Goal: Task Accomplishment & Management: Manage account settings

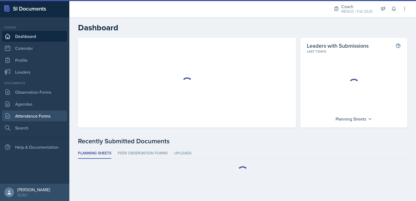
click at [53, 115] on link "Attendance Forms" at bounding box center [34, 116] width 65 height 11
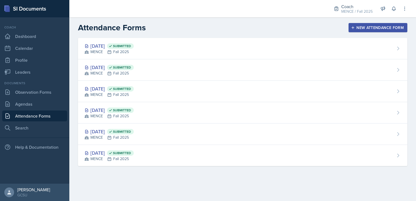
click at [367, 25] on div "New Attendance Form" at bounding box center [378, 27] width 52 height 4
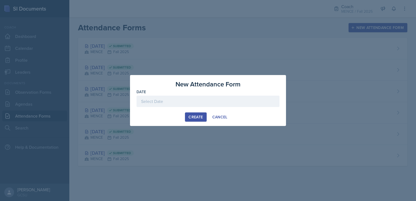
click at [244, 100] on div at bounding box center [208, 101] width 143 height 11
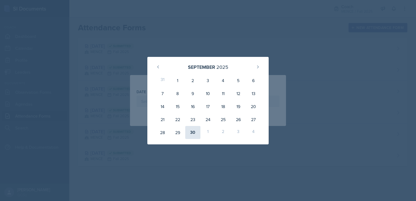
click at [197, 132] on div "30" at bounding box center [192, 132] width 15 height 13
type input "[DATE]"
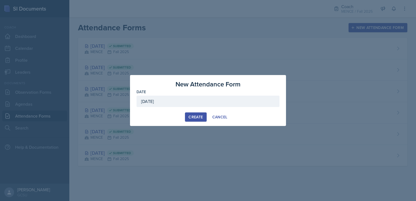
click at [199, 119] on div "Create" at bounding box center [196, 117] width 14 height 4
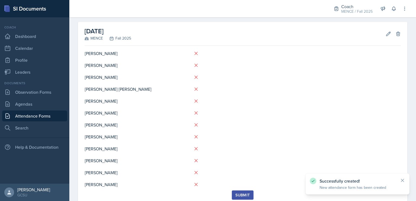
scroll to position [22, 0]
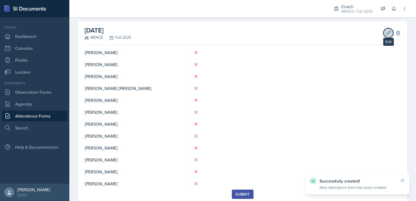
click at [386, 35] on icon at bounding box center [388, 32] width 5 height 5
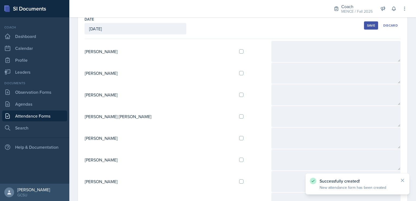
scroll to position [31, 0]
click at [239, 93] on input "checkbox" at bounding box center [241, 95] width 4 height 4
checkbox input "true"
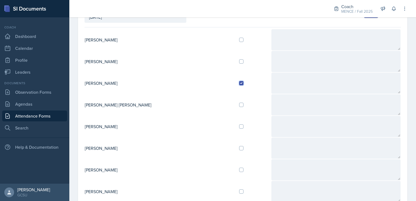
scroll to position [43, 0]
click at [239, 126] on input "checkbox" at bounding box center [241, 126] width 4 height 4
checkbox input "true"
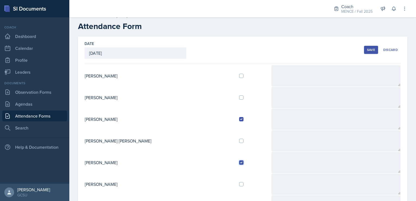
scroll to position [6, 0]
click at [371, 48] on button "Save" at bounding box center [371, 51] width 14 height 8
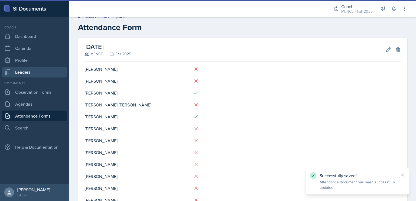
click at [38, 72] on link "Leaders" at bounding box center [34, 72] width 65 height 11
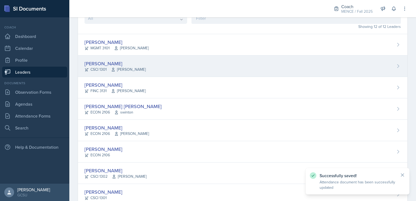
scroll to position [49, 0]
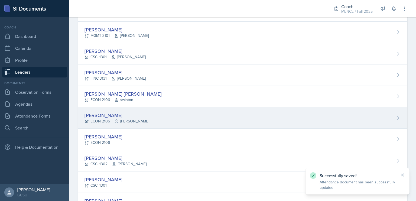
click at [135, 115] on div "[PERSON_NAME]" at bounding box center [117, 115] width 64 height 7
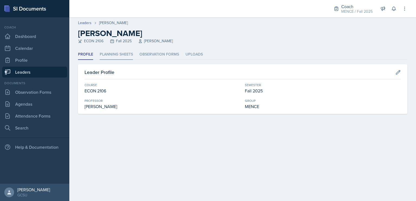
click at [128, 56] on li "Planning Sheets" at bounding box center [116, 54] width 33 height 11
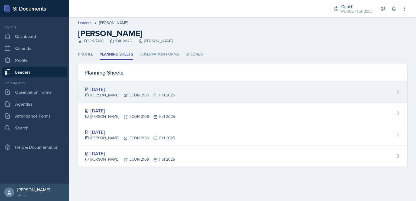
click at [204, 93] on div "Sep 25th, 2025 Amelia Jones ECON 2106 Fall 2025" at bounding box center [242, 91] width 329 height 21
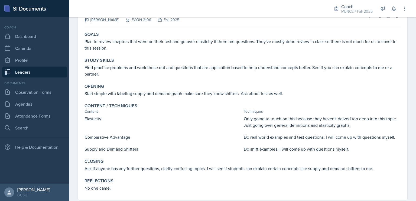
scroll to position [46, 0]
drag, startPoint x: 258, startPoint y: 92, endPoint x: 307, endPoint y: 101, distance: 49.3
click at [307, 101] on div "Goals Plan to review chapters that were on their test and go over elasticity if…" at bounding box center [243, 114] width 316 height 170
click at [307, 101] on div "Content / Techniques Content Techniques Elasticity Only going to touch on this …" at bounding box center [242, 126] width 321 height 53
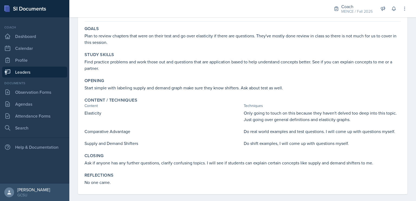
scroll to position [57, 0]
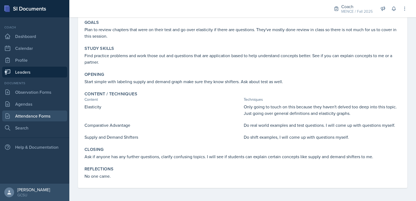
click at [48, 119] on link "Attendance Forms" at bounding box center [34, 116] width 65 height 11
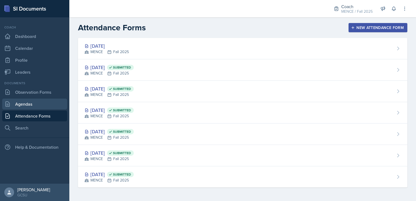
click at [46, 105] on link "Agendas" at bounding box center [34, 104] width 65 height 11
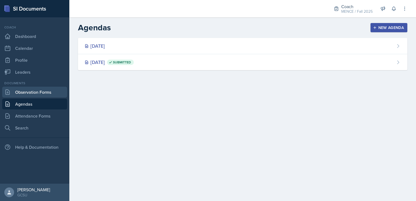
click at [42, 90] on link "Observation Forms" at bounding box center [34, 92] width 65 height 11
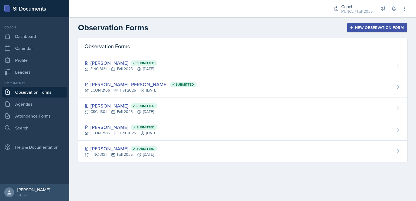
click at [176, 41] on div "Observation Forms" at bounding box center [242, 46] width 329 height 17
click at [47, 117] on link "Attendance Forms" at bounding box center [34, 116] width 65 height 11
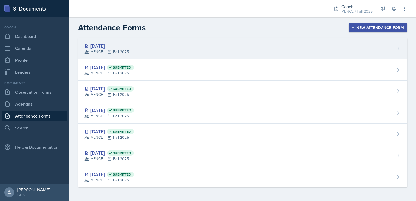
click at [155, 48] on div "[DATE] MENCE Fall 2025" at bounding box center [242, 48] width 329 height 21
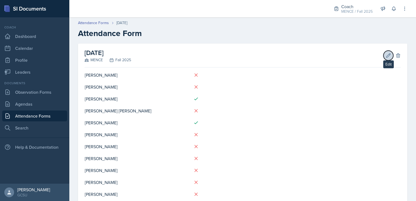
click at [384, 54] on button "Edit" at bounding box center [389, 56] width 10 height 10
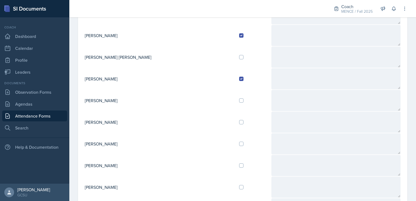
scroll to position [92, 0]
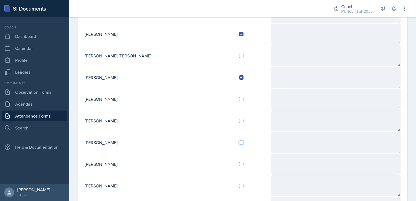
click at [239, 140] on input "checkbox" at bounding box center [241, 142] width 4 height 4
checkbox input "true"
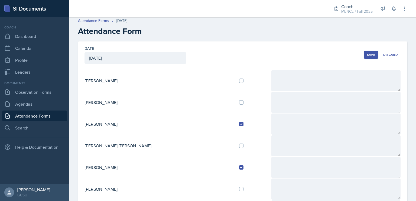
scroll to position [0, 0]
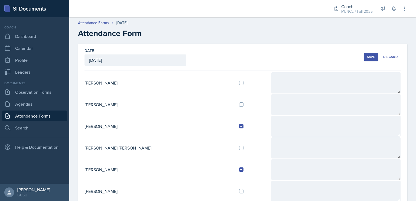
click at [367, 56] on div "Save" at bounding box center [371, 57] width 8 height 4
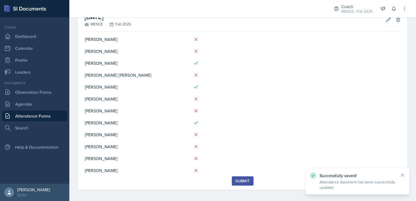
scroll to position [38, 0]
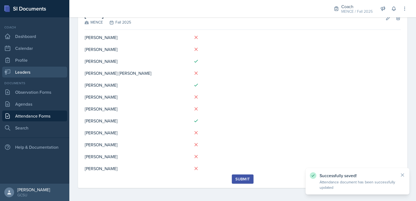
click at [23, 69] on link "Leaders" at bounding box center [34, 72] width 65 height 11
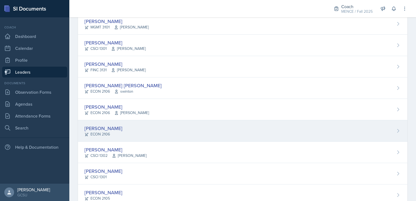
scroll to position [61, 0]
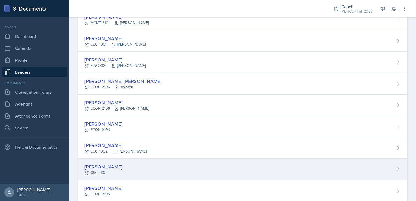
click at [109, 165] on div "[PERSON_NAME]" at bounding box center [104, 166] width 38 height 7
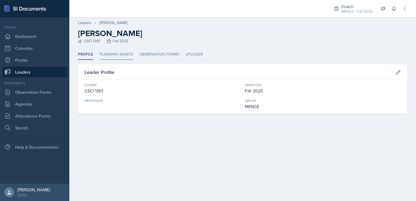
click at [120, 51] on li "Planning Sheets" at bounding box center [116, 54] width 33 height 11
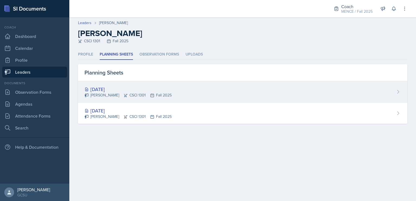
click at [190, 93] on div "Sep 3rd, 2025 David Mears CSCI 1301 Fall 2025" at bounding box center [242, 91] width 329 height 21
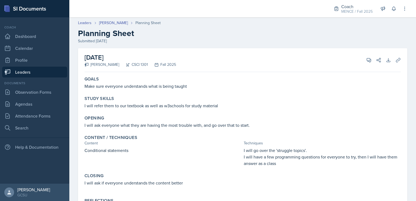
click at [41, 73] on link "Leaders" at bounding box center [34, 72] width 65 height 11
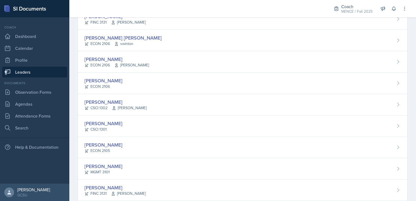
scroll to position [105, 0]
click at [50, 93] on link "Observation Forms" at bounding box center [34, 92] width 65 height 11
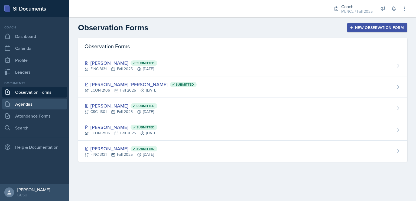
click at [43, 109] on link "Agendas" at bounding box center [34, 104] width 65 height 11
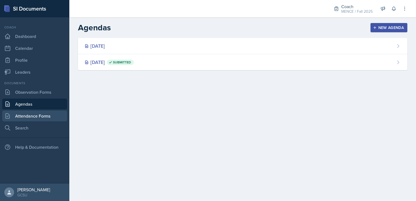
click at [46, 113] on link "Attendance Forms" at bounding box center [34, 116] width 65 height 11
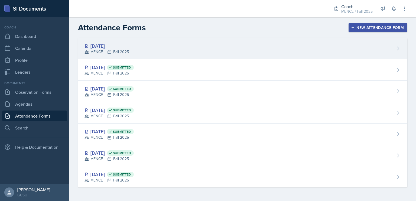
click at [200, 55] on div "[DATE] MENCE Fall 2025" at bounding box center [242, 48] width 329 height 21
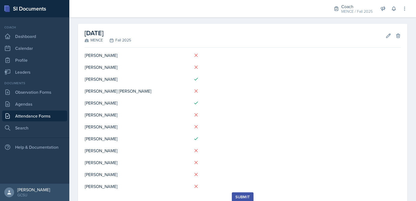
scroll to position [18, 0]
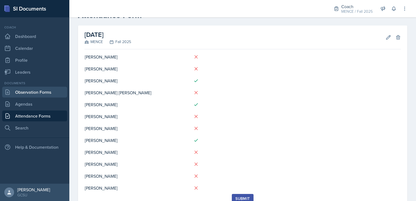
click at [35, 96] on link "Observation Forms" at bounding box center [34, 92] width 65 height 11
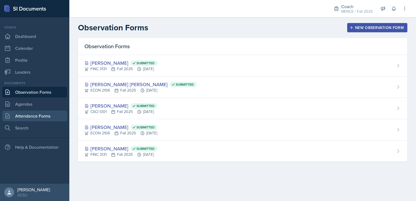
click at [32, 115] on link "Attendance Forms" at bounding box center [34, 116] width 65 height 11
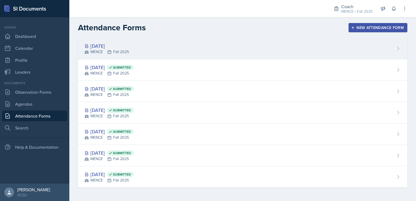
click at [190, 49] on div "[DATE] MENCE Fall 2025" at bounding box center [242, 48] width 329 height 21
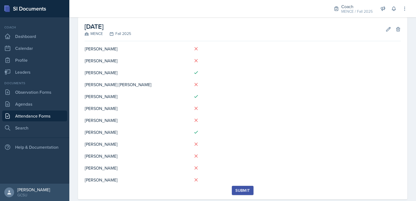
scroll to position [27, 0]
click at [377, 30] on div "September 30th, 2025 MENCE Fall 2025 Edit Delete" at bounding box center [243, 29] width 316 height 24
click at [384, 26] on button "Edit" at bounding box center [389, 29] width 10 height 10
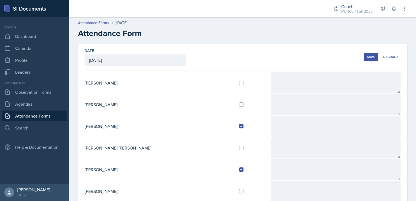
scroll to position [0, 0]
click at [239, 81] on input "checkbox" at bounding box center [241, 83] width 4 height 4
checkbox input "true"
click at [364, 55] on button "Save" at bounding box center [371, 57] width 14 height 8
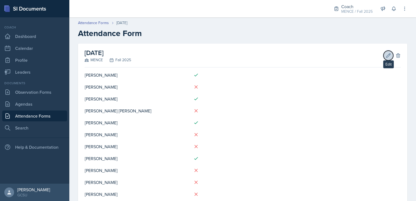
click at [386, 55] on icon at bounding box center [388, 55] width 5 height 5
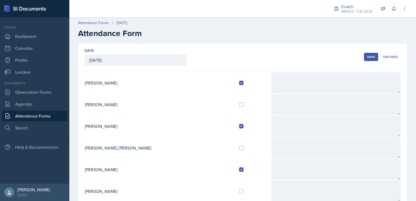
click at [368, 55] on div "Save" at bounding box center [371, 57] width 8 height 4
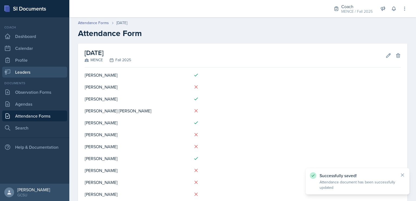
click at [45, 70] on link "Leaders" at bounding box center [34, 72] width 65 height 11
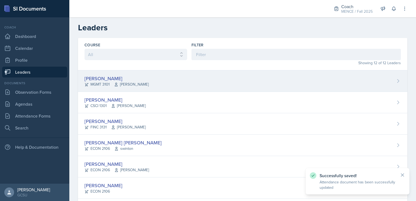
click at [125, 88] on div "Mia Barone MGMT 3101 Hedayati" at bounding box center [242, 80] width 329 height 21
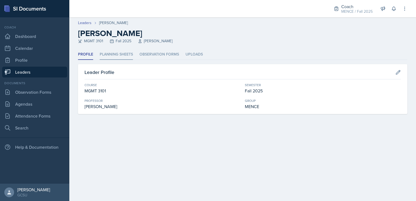
click at [119, 56] on li "Planning Sheets" at bounding box center [116, 54] width 33 height 11
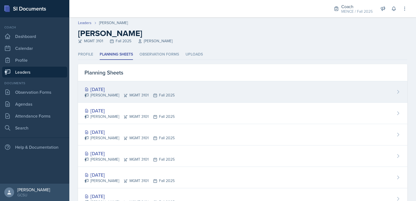
click at [124, 92] on div "Mia Barone MGMT 3101 Fall 2025" at bounding box center [130, 95] width 90 height 6
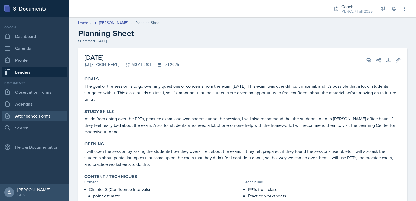
click at [38, 113] on link "Attendance Forms" at bounding box center [34, 116] width 65 height 11
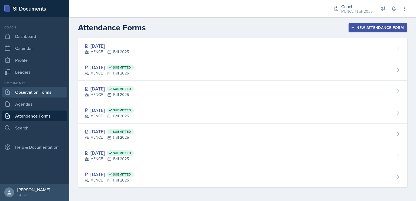
click at [31, 95] on link "Observation Forms" at bounding box center [34, 92] width 65 height 11
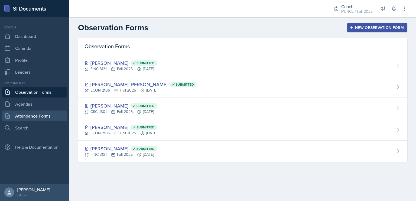
click at [42, 117] on link "Attendance Forms" at bounding box center [34, 116] width 65 height 11
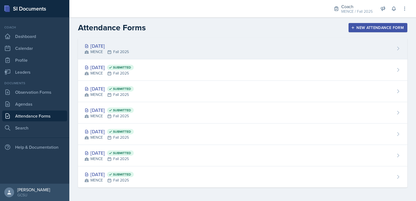
click at [147, 52] on div "[DATE] MENCE Fall 2025" at bounding box center [242, 48] width 329 height 21
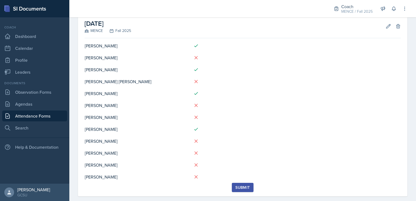
scroll to position [29, 0]
click at [8, 106] on icon at bounding box center [8, 104] width 4 height 5
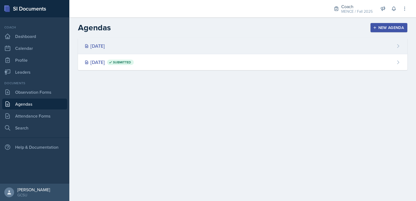
click at [105, 44] on div "[DATE]" at bounding box center [95, 45] width 20 height 7
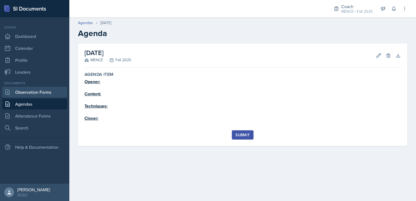
click at [47, 96] on link "Observation Forms" at bounding box center [34, 92] width 65 height 11
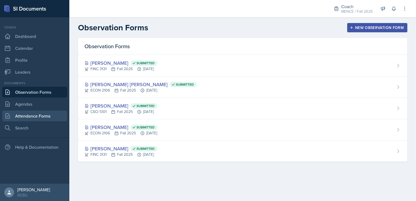
click at [57, 118] on link "Attendance Forms" at bounding box center [34, 116] width 65 height 11
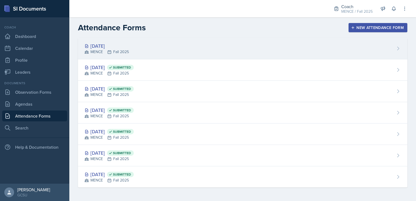
click at [345, 46] on div "[DATE] MENCE Fall 2025" at bounding box center [242, 48] width 329 height 21
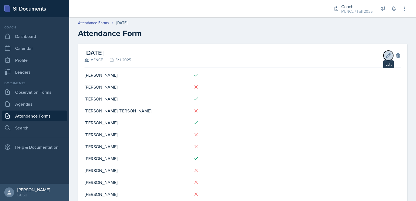
click at [386, 56] on icon at bounding box center [388, 55] width 5 height 5
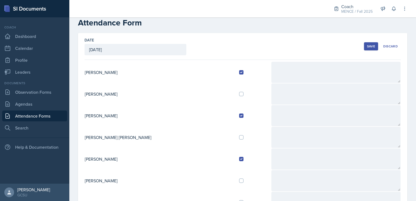
scroll to position [14, 0]
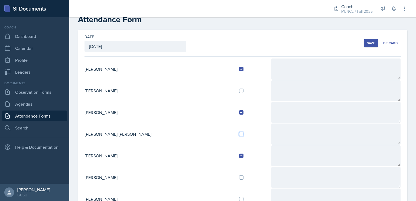
click at [239, 133] on input "checkbox" at bounding box center [241, 134] width 4 height 4
checkbox input "true"
click at [373, 43] on button "Save" at bounding box center [371, 43] width 14 height 8
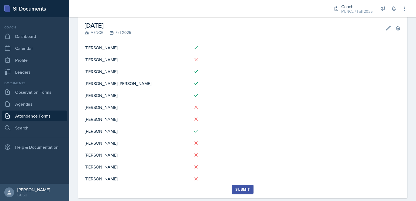
scroll to position [27, 0]
click at [35, 109] on link "Agendas" at bounding box center [34, 104] width 65 height 11
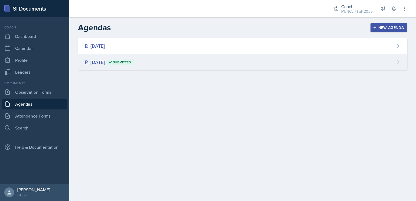
click at [186, 58] on div "Sep 7th, 2025 Submitted" at bounding box center [242, 62] width 329 height 16
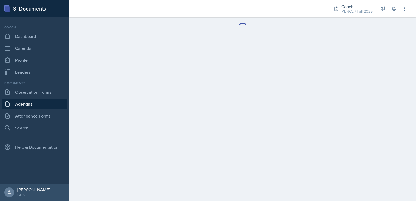
click at [23, 105] on link "Agendas" at bounding box center [34, 104] width 65 height 11
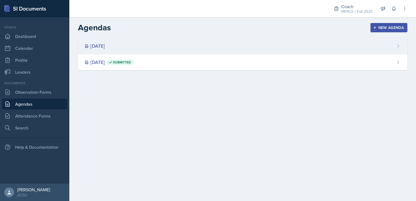
click at [146, 47] on div "[DATE]" at bounding box center [242, 46] width 329 height 16
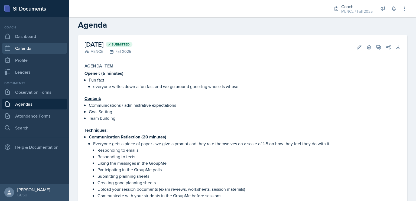
scroll to position [8, 0]
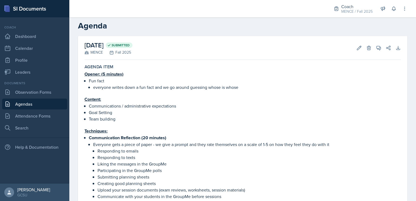
click at [43, 108] on link "Agendas" at bounding box center [34, 104] width 65 height 11
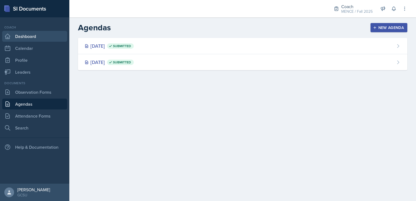
click at [30, 32] on link "Dashboard" at bounding box center [34, 36] width 65 height 11
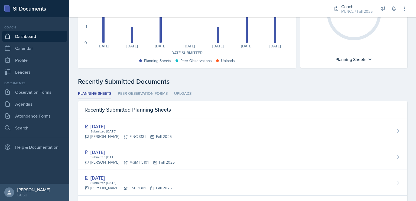
scroll to position [82, 0]
click at [368, 59] on icon at bounding box center [370, 59] width 4 height 4
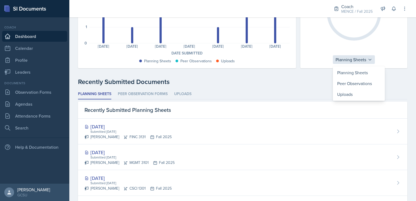
click at [368, 59] on icon at bounding box center [370, 59] width 4 height 4
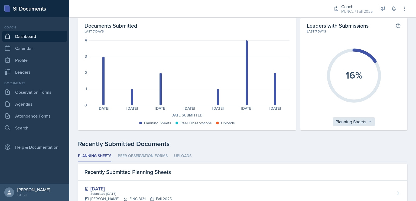
scroll to position [0, 0]
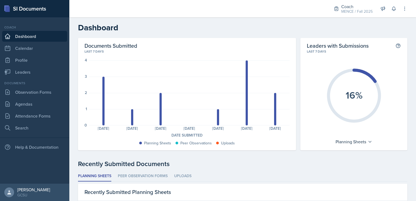
click at [287, 46] on div "Documents Submitted Last 7 days 4 3 2 1 0 Planning Sheets: 3 Planning Sheets: 1…" at bounding box center [187, 94] width 218 height 112
click at [43, 115] on link "Attendance Forms" at bounding box center [34, 116] width 65 height 11
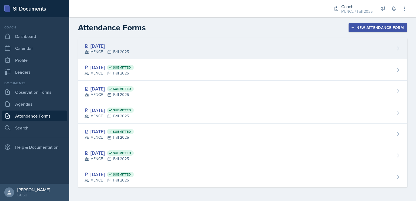
click at [142, 45] on div "[DATE] MENCE Fall 2025" at bounding box center [242, 48] width 329 height 21
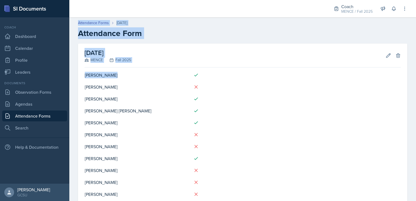
drag, startPoint x: 360, startPoint y: 37, endPoint x: 416, endPoint y: -20, distance: 80.3
click at [416, 0] on html "SI Documents Coach Dashboard Calendar Profile Leaders Documents Observation For…" at bounding box center [208, 100] width 416 height 201
click at [298, 34] on h2 "Attendance Form" at bounding box center [242, 33] width 329 height 10
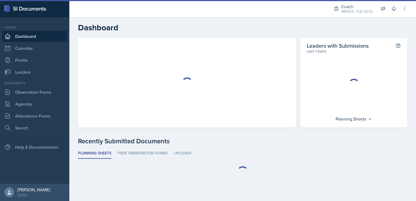
click at [252, 87] on div at bounding box center [187, 82] width 205 height 81
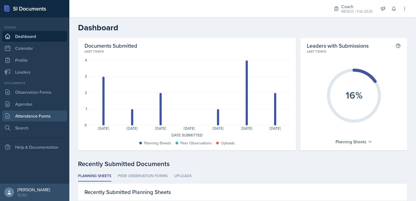
click at [44, 115] on link "Attendance Forms" at bounding box center [34, 116] width 65 height 11
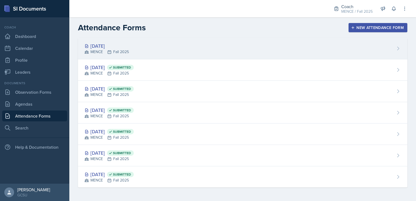
click at [139, 54] on div "[DATE] MENCE Fall 2025" at bounding box center [242, 48] width 329 height 21
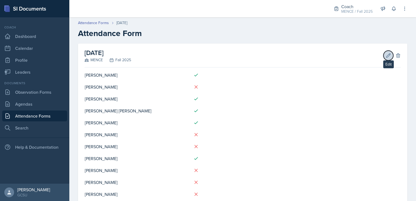
click at [387, 55] on icon at bounding box center [389, 55] width 4 height 4
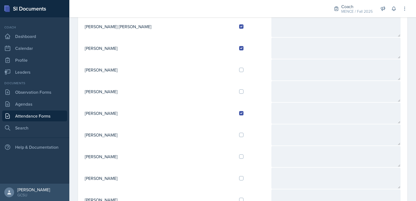
scroll to position [147, 0]
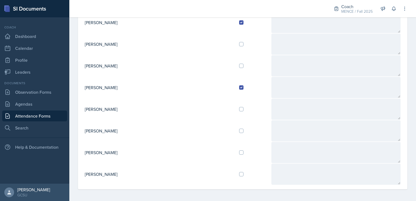
click at [239, 64] on div at bounding box center [253, 66] width 28 height 4
click at [239, 64] on input "checkbox" at bounding box center [241, 66] width 4 height 4
checkbox input "true"
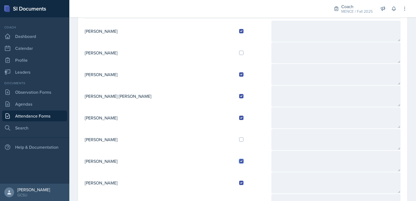
scroll to position [0, 0]
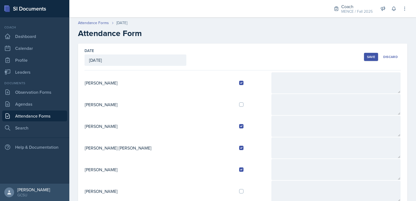
click at [368, 59] on div "Save" at bounding box center [371, 57] width 8 height 4
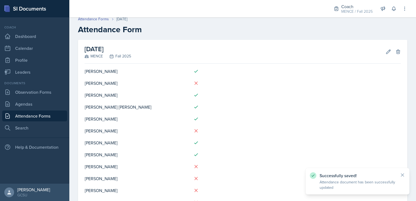
scroll to position [4, 0]
click at [42, 72] on link "Leaders" at bounding box center [34, 72] width 65 height 11
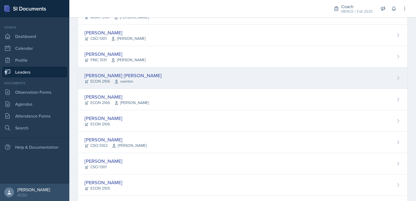
scroll to position [68, 0]
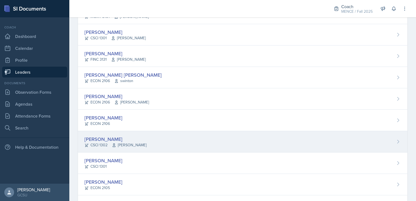
click at [133, 137] on div "[PERSON_NAME] CSCI 1302 [PERSON_NAME]" at bounding box center [242, 141] width 329 height 21
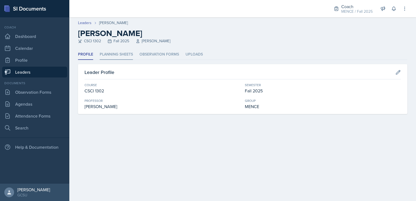
click at [119, 54] on li "Planning Sheets" at bounding box center [116, 54] width 33 height 11
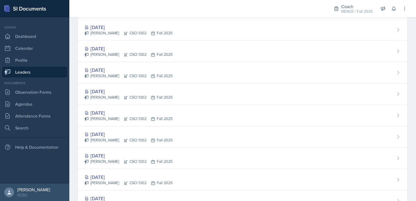
scroll to position [347, 0]
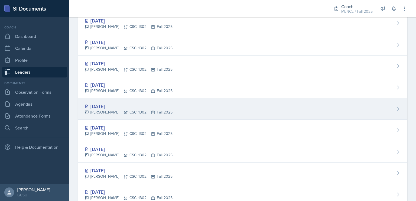
click at [183, 111] on div "[DATE] [PERSON_NAME] CSCI 1302 Fall 2025" at bounding box center [242, 108] width 329 height 21
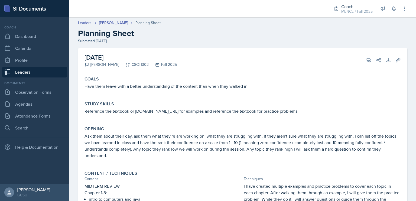
click at [36, 72] on link "Leaders" at bounding box center [34, 72] width 65 height 11
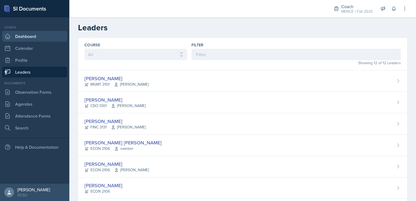
click at [36, 33] on link "Dashboard" at bounding box center [34, 36] width 65 height 11
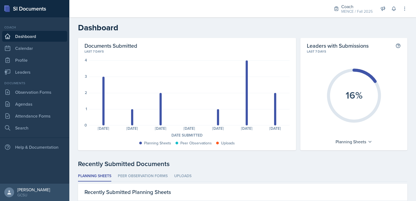
click at [266, 57] on div "Documents Submitted Last 7 days 4 3 2 1 0 Planning Sheets: 3 Planning Sheets: 1…" at bounding box center [187, 94] width 205 height 104
click at [13, 117] on link "Attendance Forms" at bounding box center [34, 116] width 65 height 11
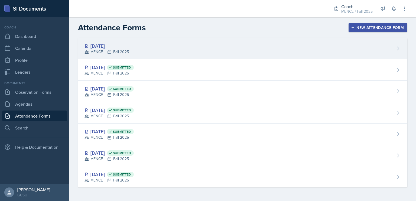
click at [219, 49] on div "[DATE] MENCE Fall 2025" at bounding box center [242, 48] width 329 height 21
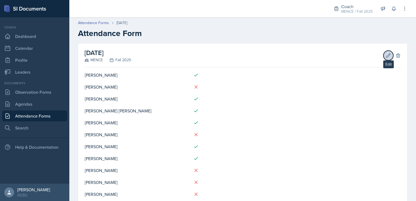
click at [386, 55] on icon at bounding box center [388, 55] width 5 height 5
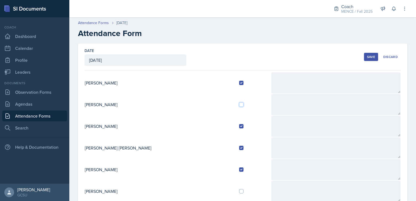
click at [239, 104] on input "checkbox" at bounding box center [241, 104] width 4 height 4
checkbox input "true"
click at [365, 59] on button "Save" at bounding box center [371, 57] width 14 height 8
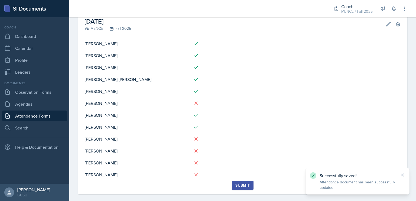
scroll to position [38, 0]
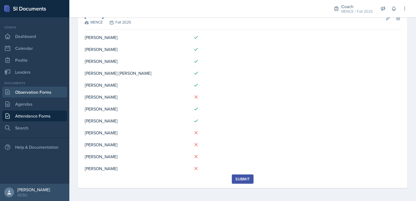
click at [39, 94] on link "Observation Forms" at bounding box center [34, 92] width 65 height 11
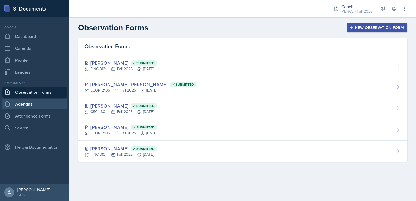
click at [39, 108] on link "Agendas" at bounding box center [34, 104] width 65 height 11
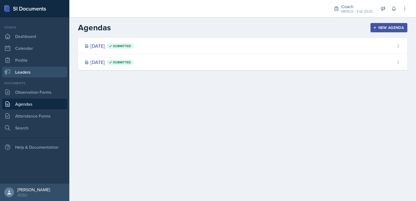
click at [38, 74] on link "Leaders" at bounding box center [34, 72] width 65 height 11
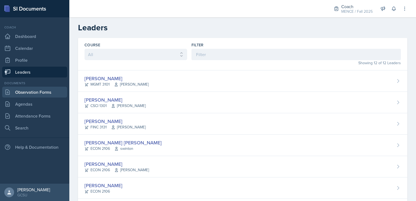
click at [26, 92] on link "Observation Forms" at bounding box center [34, 92] width 65 height 11
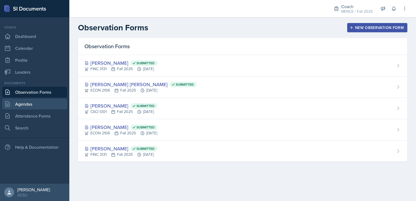
click at [37, 108] on link "Agendas" at bounding box center [34, 104] width 65 height 11
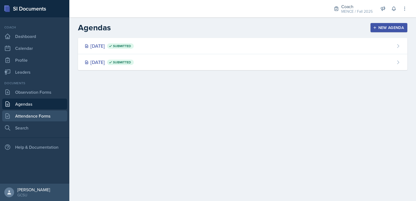
click at [41, 115] on link "Attendance Forms" at bounding box center [34, 116] width 65 height 11
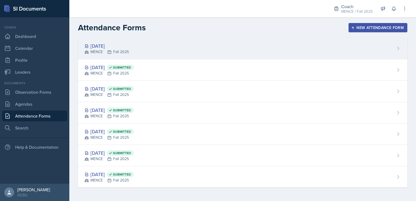
click at [144, 44] on div "[DATE] MENCE Fall 2025" at bounding box center [242, 48] width 329 height 21
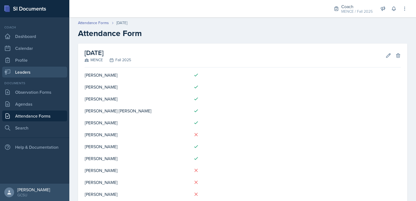
click at [27, 70] on link "Leaders" at bounding box center [34, 72] width 65 height 11
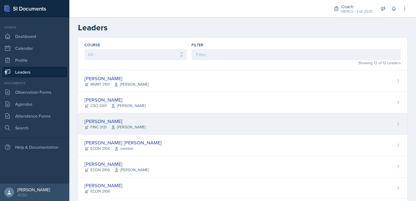
scroll to position [8, 0]
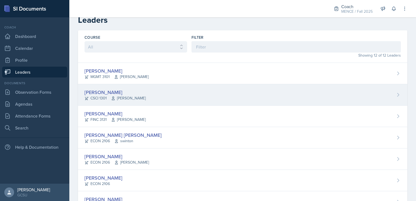
click at [156, 99] on div "[PERSON_NAME] CSCI 1301 [PERSON_NAME]" at bounding box center [242, 94] width 329 height 21
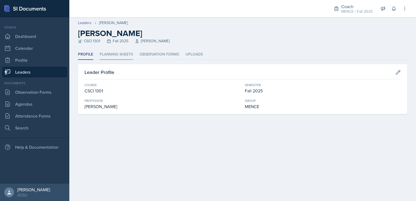
click at [131, 56] on li "Planning Sheets" at bounding box center [116, 54] width 33 height 11
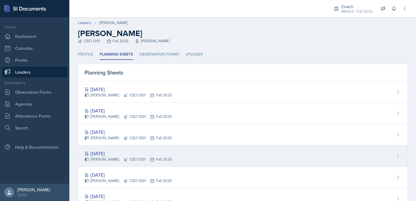
scroll to position [8, 0]
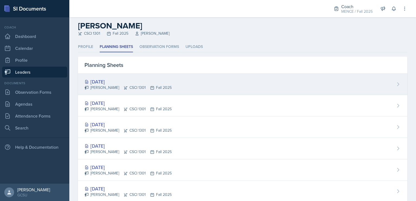
click at [224, 85] on div "[DATE] [PERSON_NAME] CSCI 1301 Fall 2025" at bounding box center [242, 84] width 329 height 21
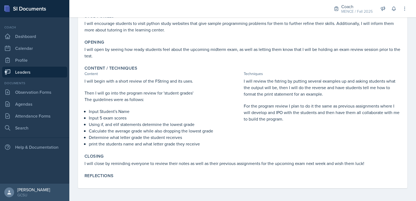
scroll to position [83, 0]
